Goal: Task Accomplishment & Management: Complete application form

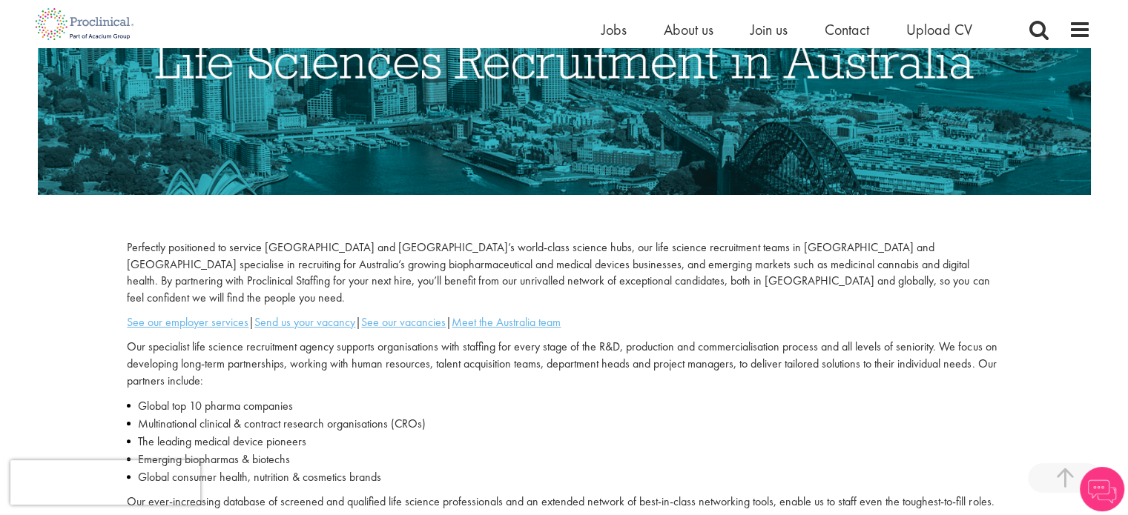
scroll to position [442, 0]
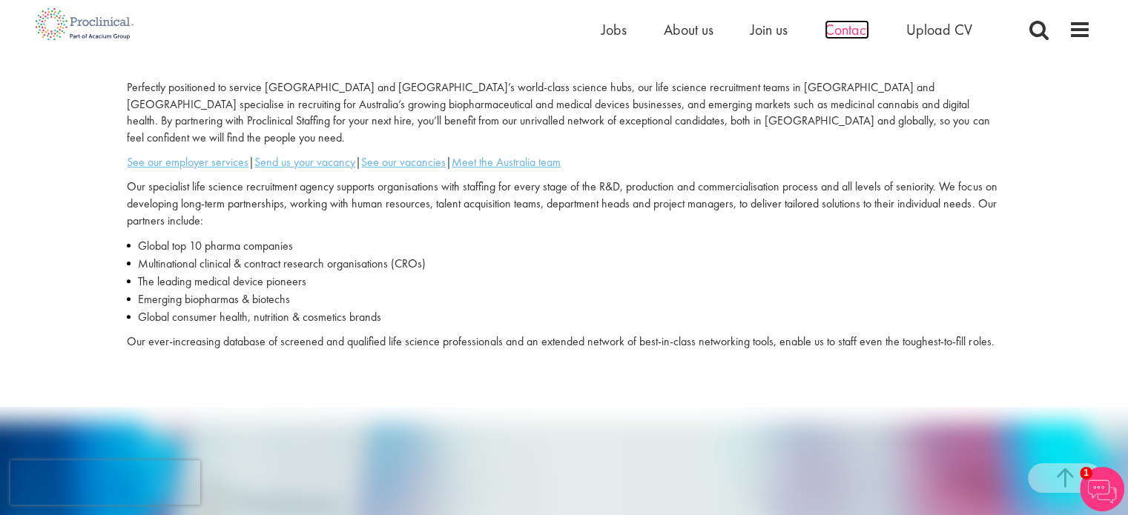
click at [842, 26] on span "Contact" at bounding box center [847, 29] width 44 height 19
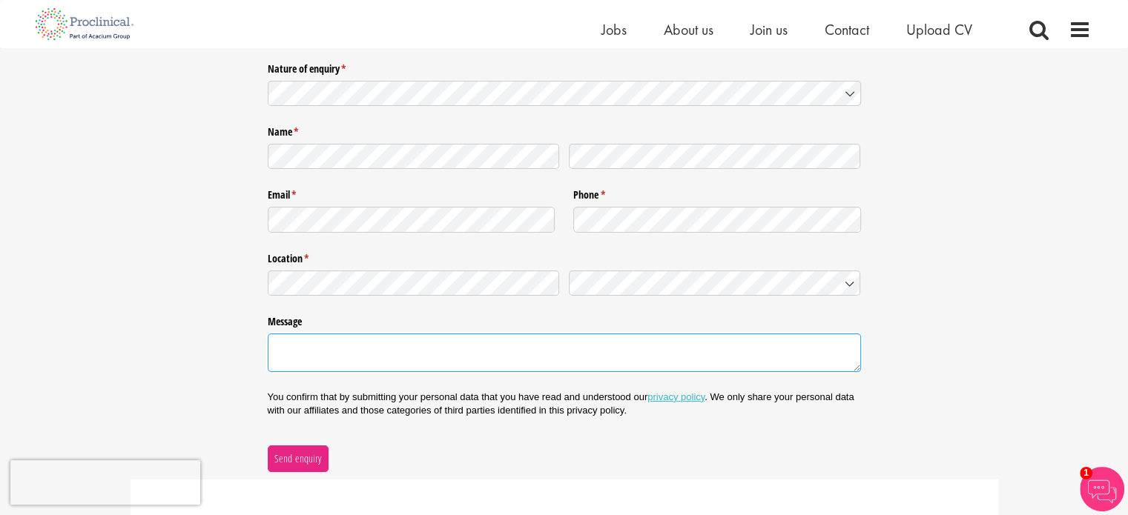
click at [323, 352] on textarea "Message" at bounding box center [564, 353] width 593 height 39
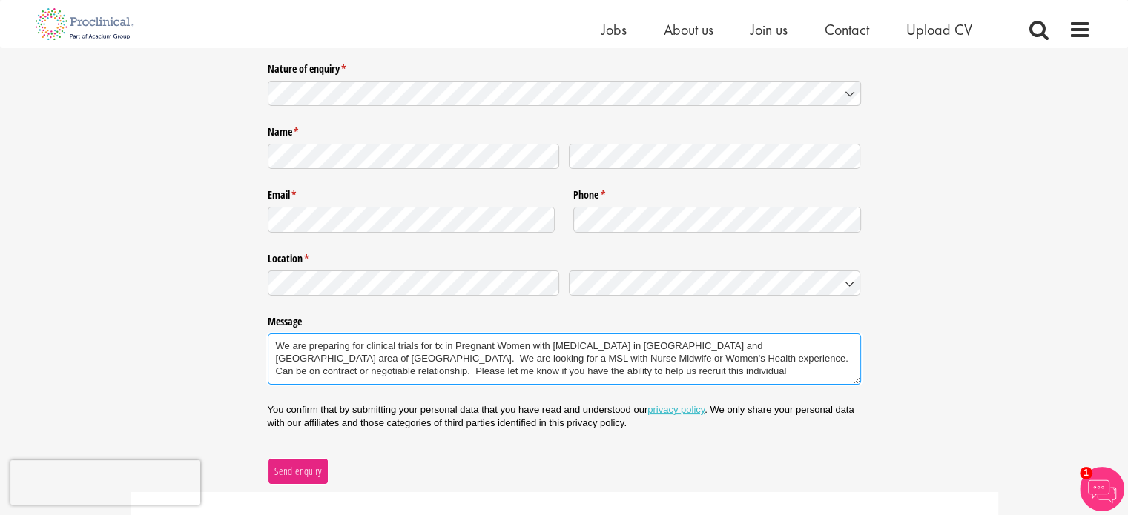
type textarea "We are preparing for clinical trials for tx in Pregnant Women with Preeclampsia…"
click at [296, 463] on span "Send enquiry" at bounding box center [298, 471] width 48 height 16
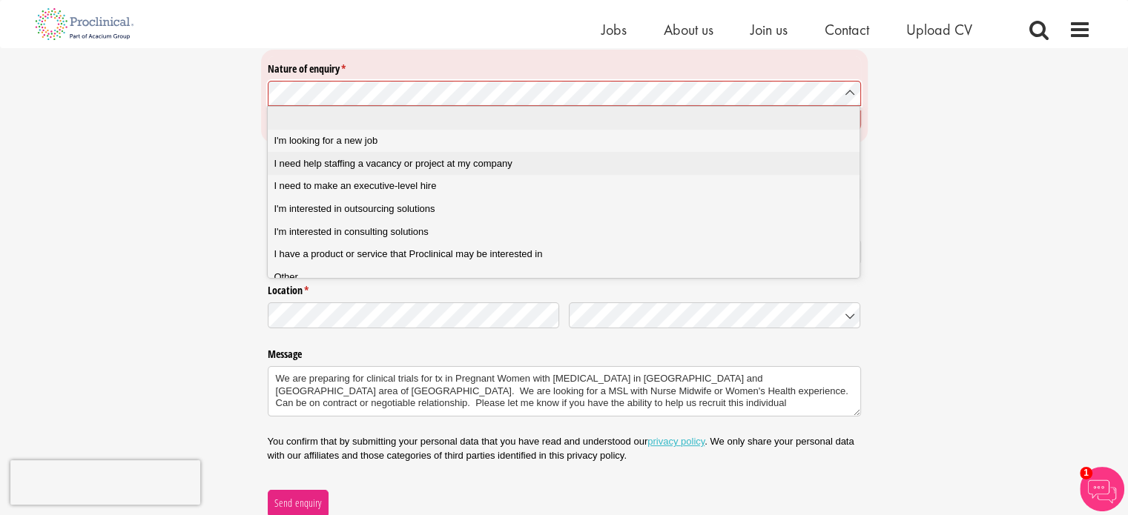
click at [492, 164] on span "I need help staffing a vacancy or project at my company" at bounding box center [393, 163] width 238 height 13
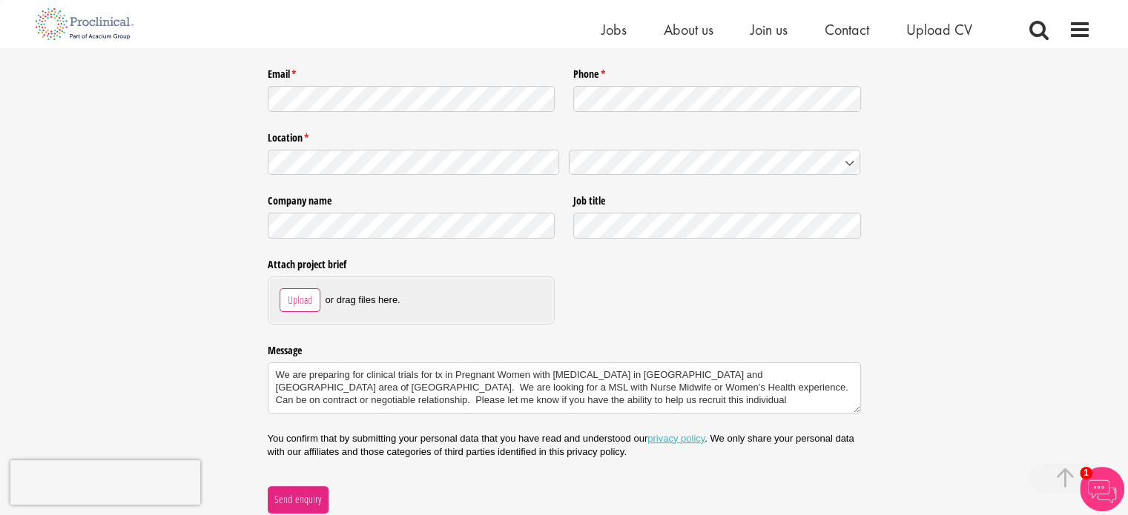
scroll to position [311, 0]
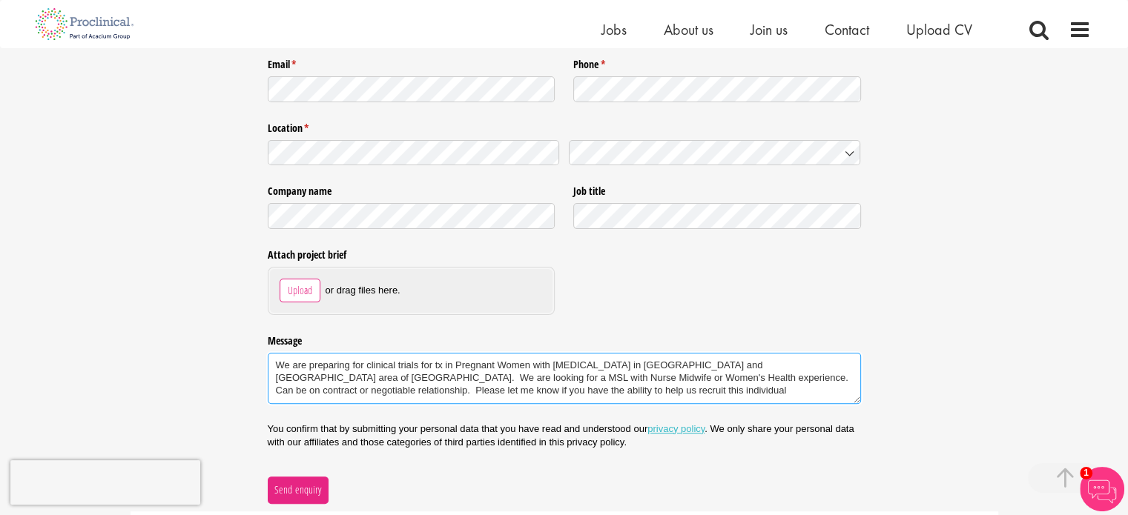
click at [546, 393] on textarea "We are preparing for clinical trials for tx in Pregnant Women with Preeclampsia…" at bounding box center [564, 378] width 593 height 51
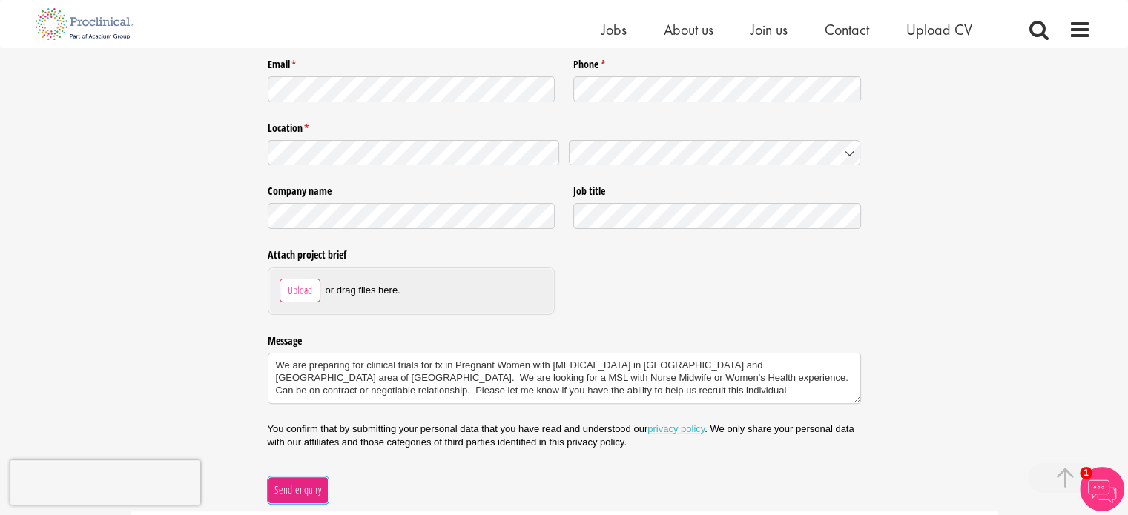
click at [303, 489] on span "Send enquiry" at bounding box center [298, 490] width 48 height 16
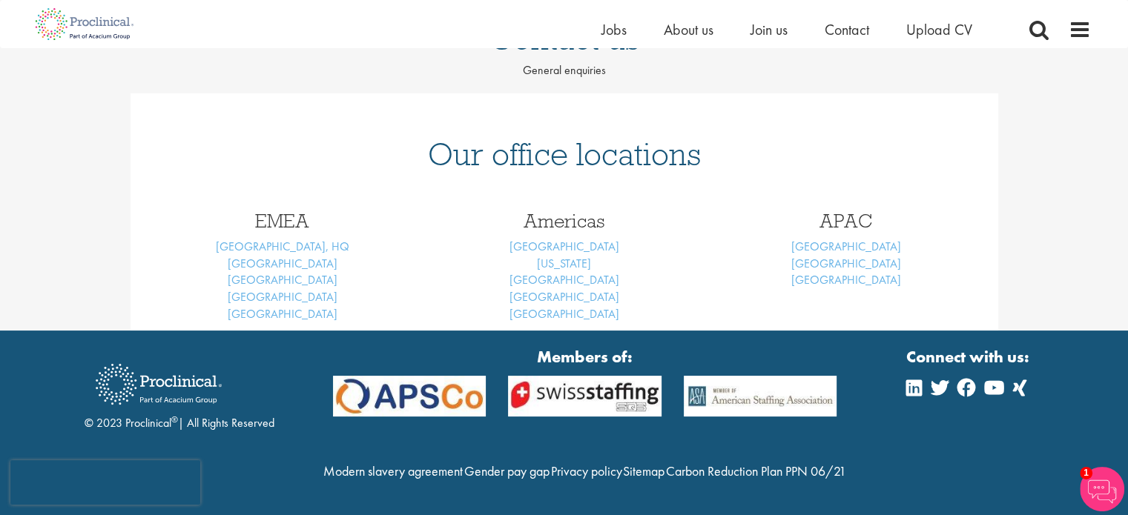
scroll to position [183, 0]
